Goal: Find specific page/section: Find specific page/section

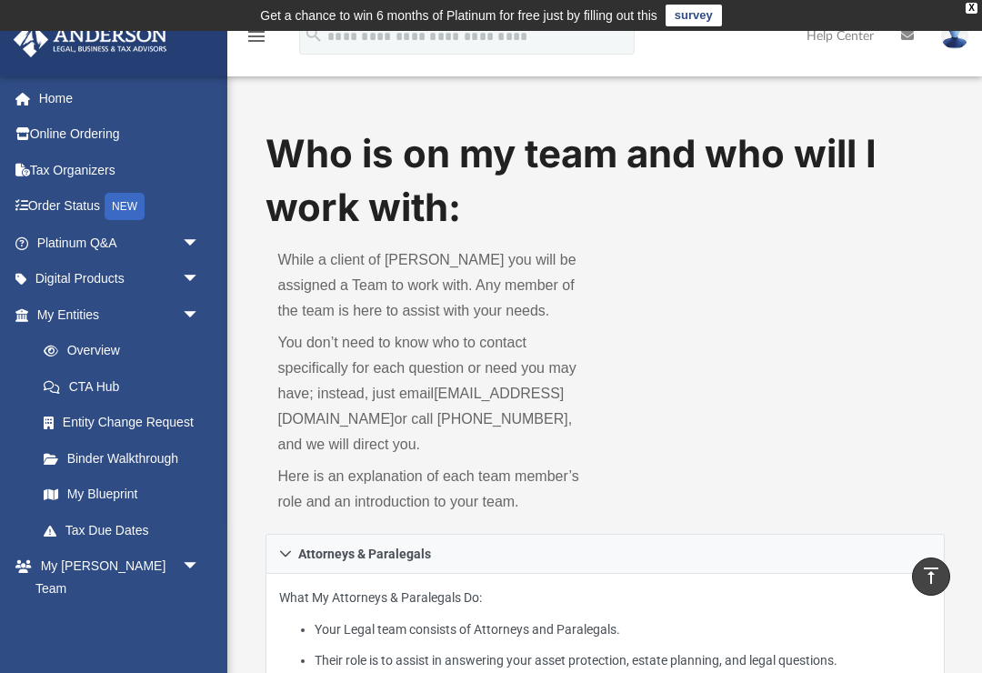
scroll to position [868, 0]
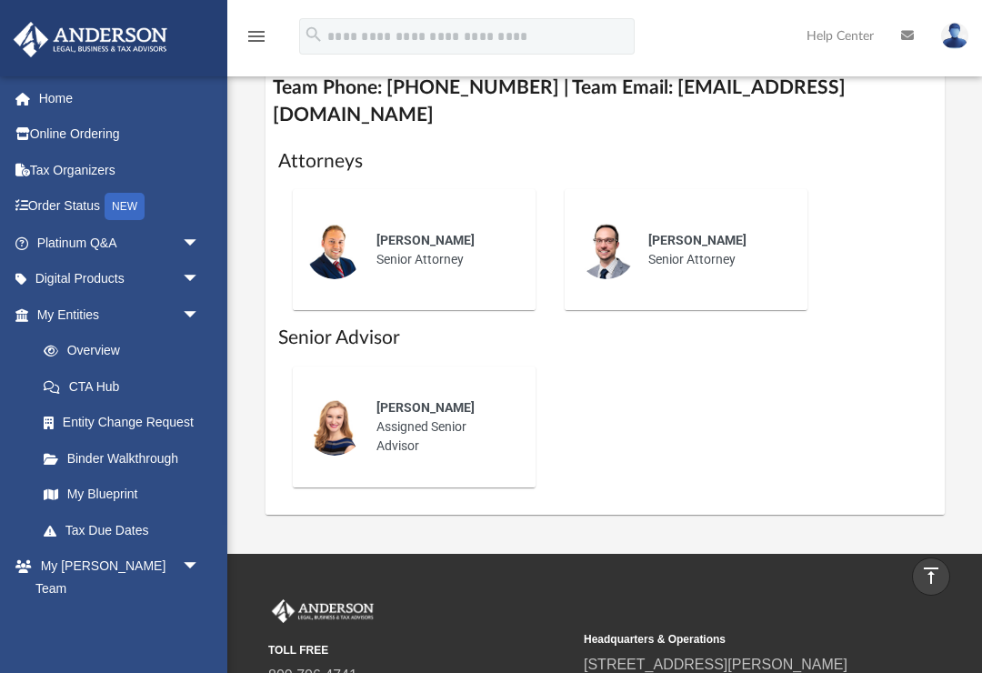
click at [145, 490] on link "My Blueprint" at bounding box center [121, 494] width 193 height 36
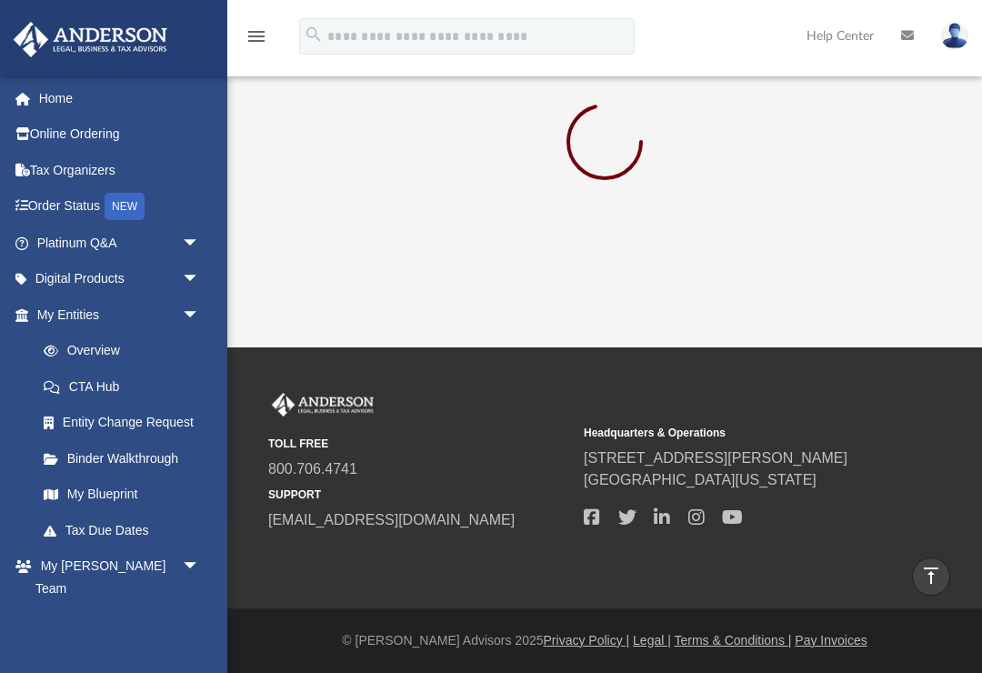
scroll to position [31, 0]
click at [163, 355] on link "Overview" at bounding box center [126, 351] width 202 height 36
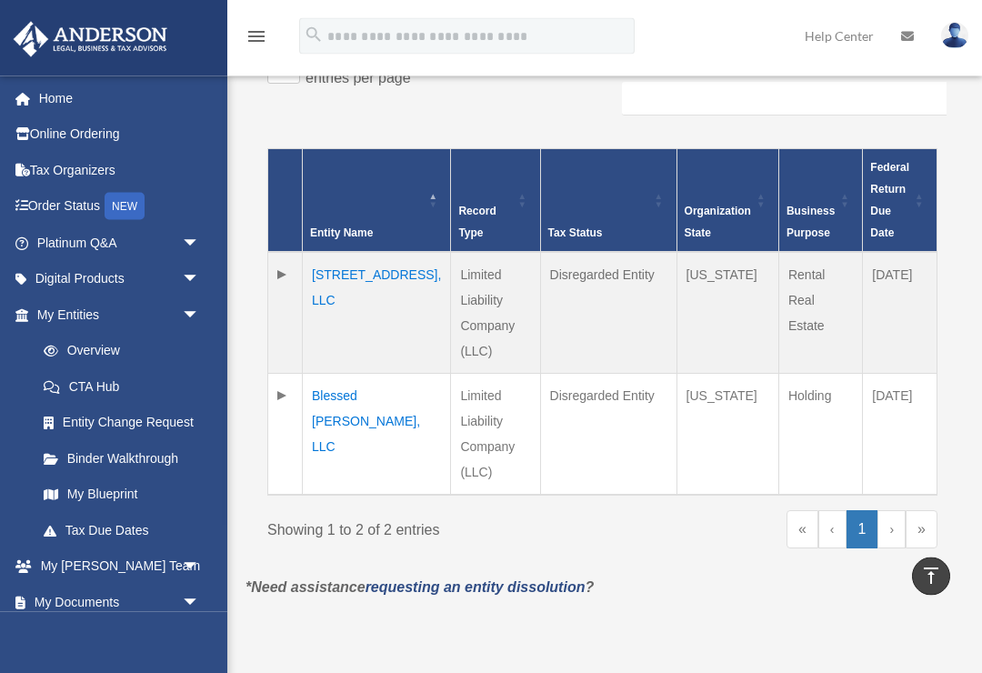
scroll to position [396, 0]
click at [184, 563] on span "arrow_drop_down" at bounding box center [200, 566] width 36 height 37
click at [140, 605] on link "My [PERSON_NAME] Team" at bounding box center [126, 612] width 202 height 58
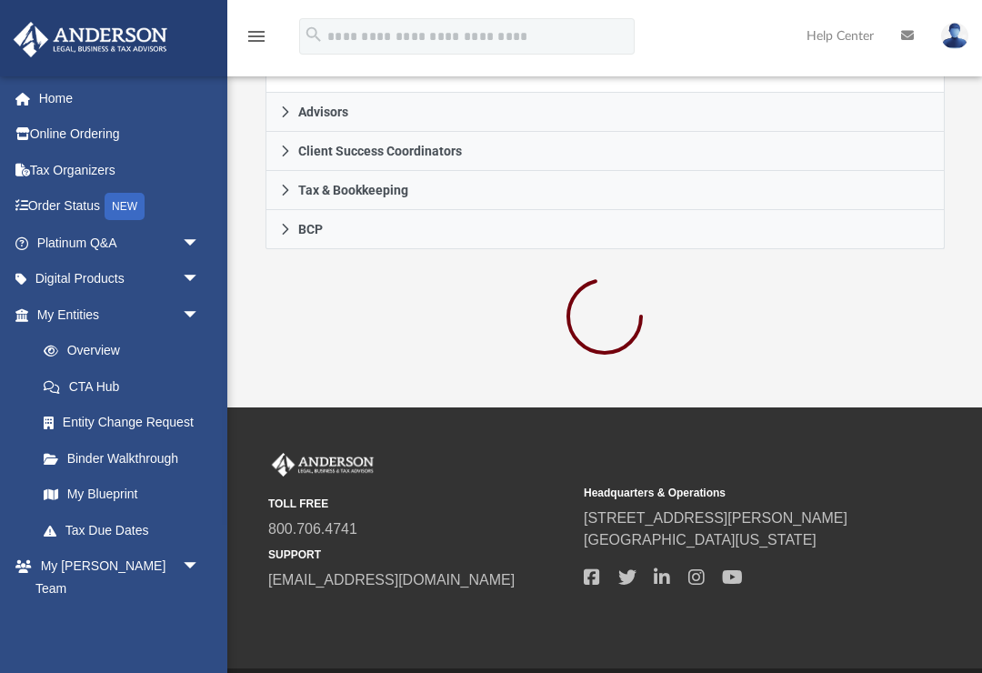
scroll to position [671, 0]
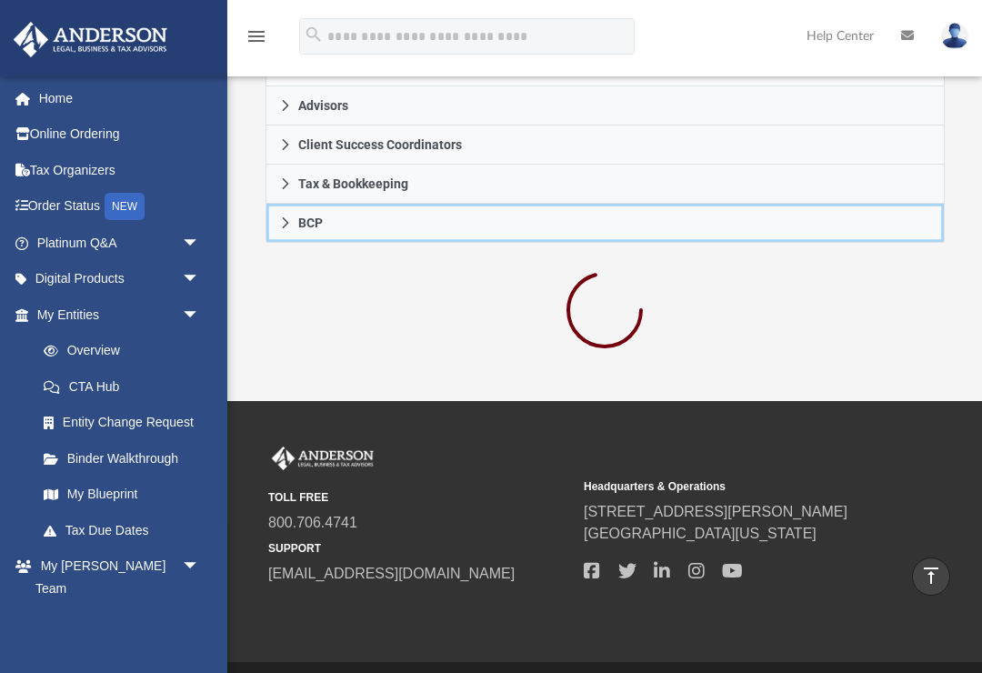
click at [284, 229] on icon at bounding box center [285, 222] width 13 height 13
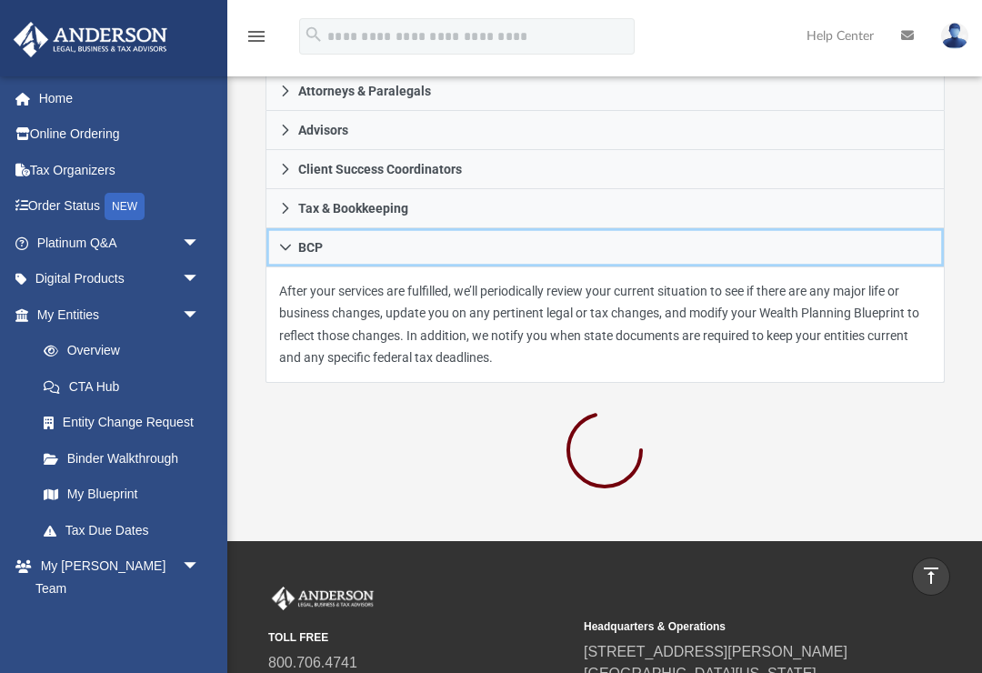
scroll to position [462, 0]
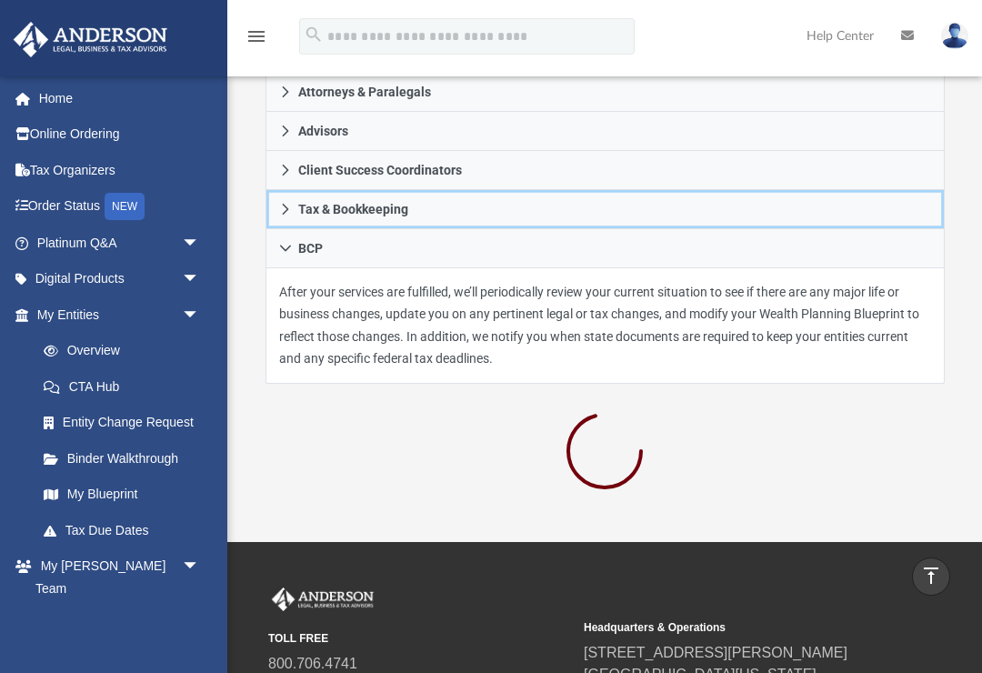
click at [294, 207] on link "Tax & Bookkeeping" at bounding box center [604, 209] width 679 height 39
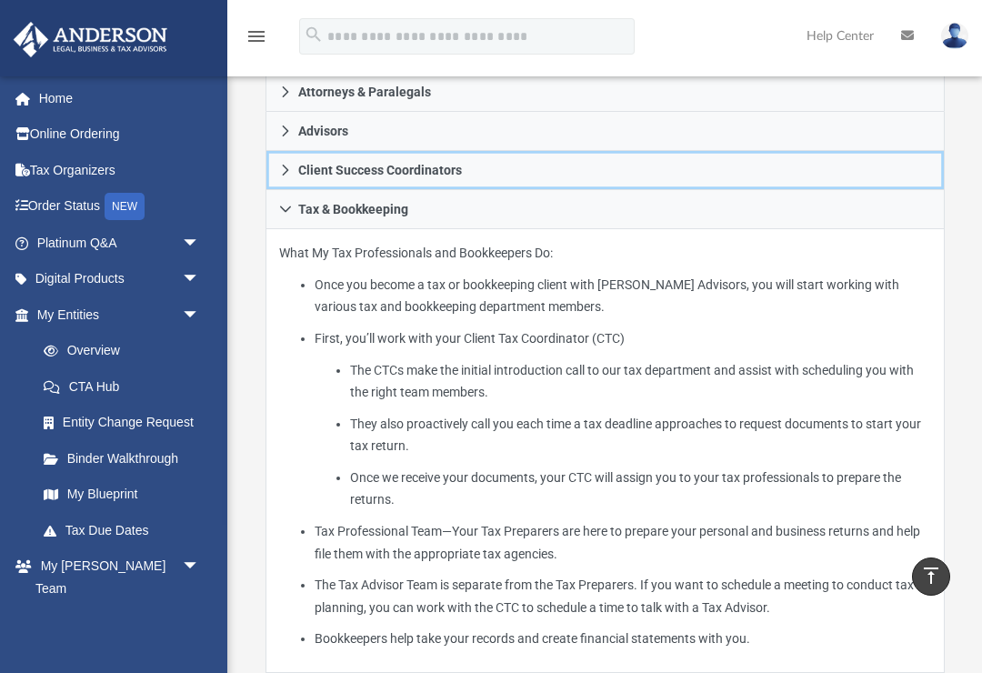
click at [307, 174] on span "Client Success Coordinators" at bounding box center [380, 170] width 164 height 13
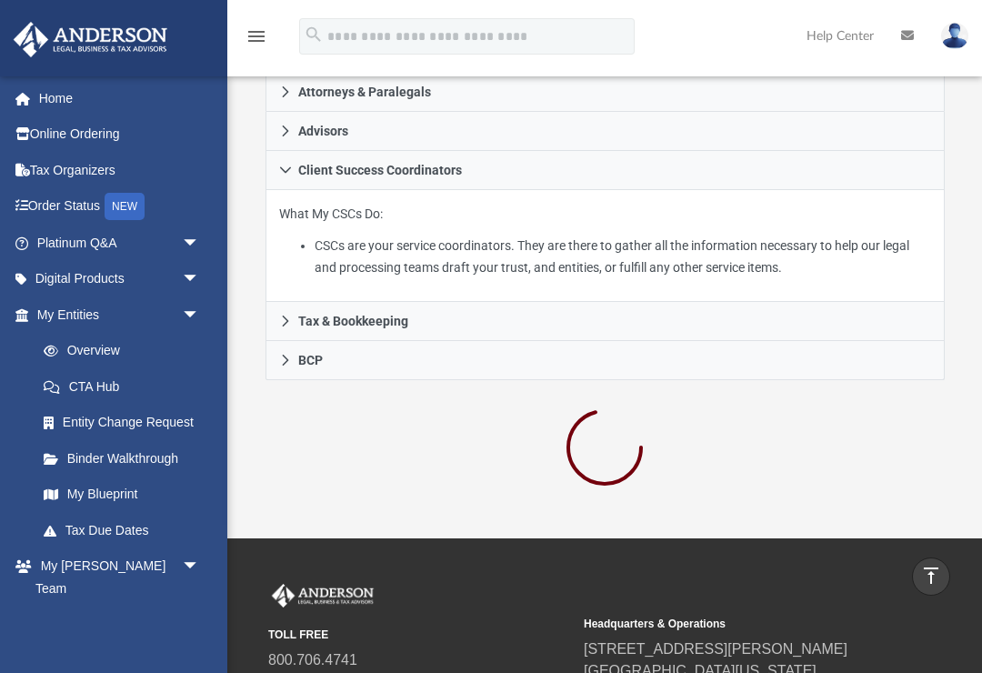
click at [142, 492] on link "My Blueprint" at bounding box center [121, 494] width 193 height 36
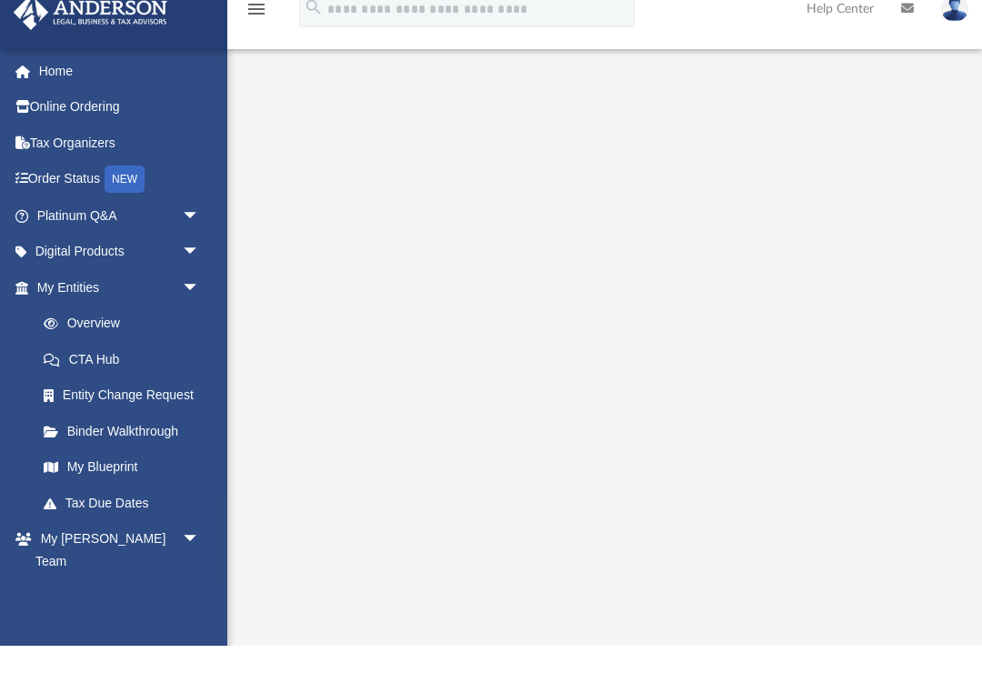
scroll to position [145, 0]
